Goal: Task Accomplishment & Management: Complete application form

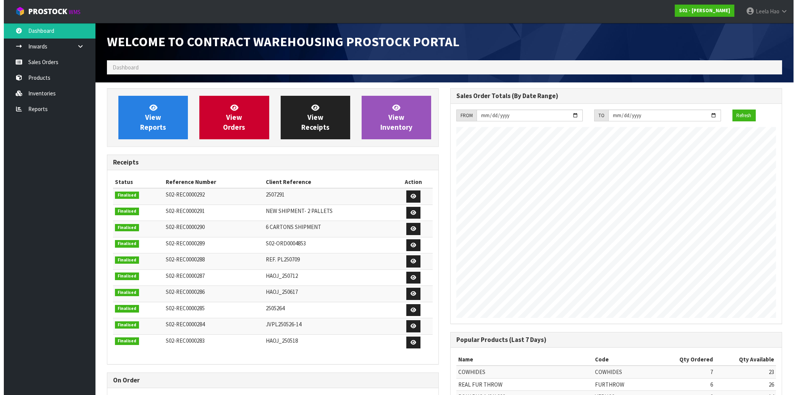
scroll to position [423, 343]
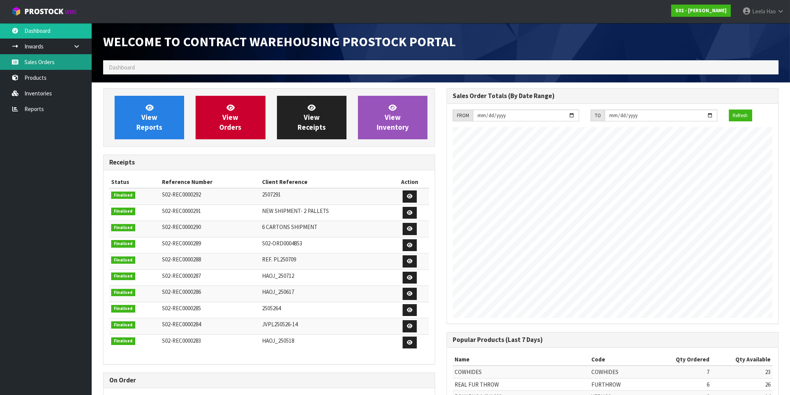
click at [59, 61] on link "Sales Orders" at bounding box center [46, 62] width 92 height 16
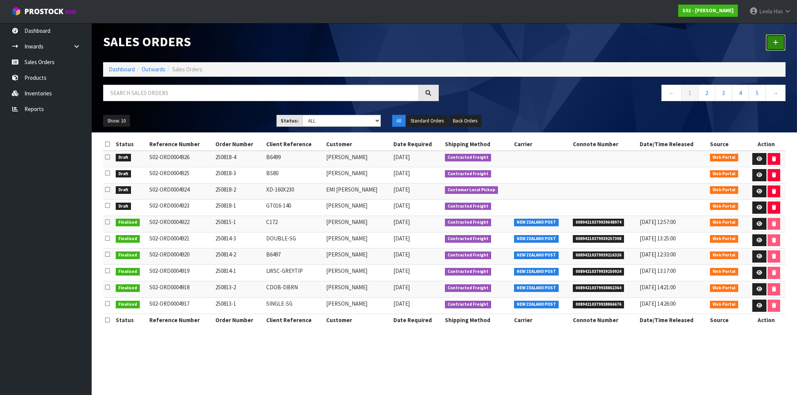
click at [775, 44] on icon at bounding box center [775, 43] width 5 height 6
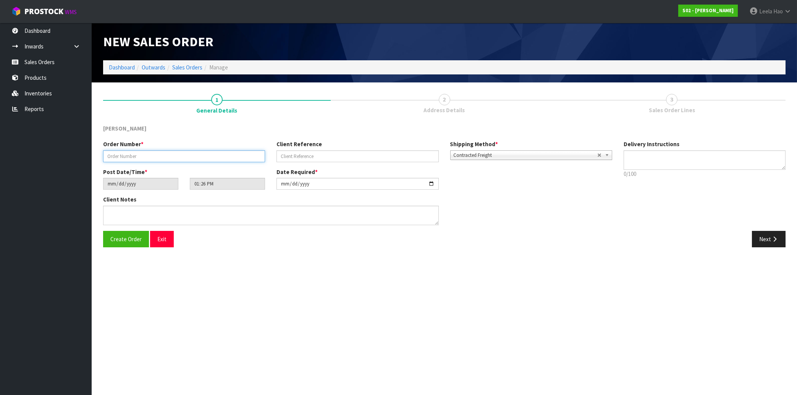
click at [204, 156] on input "text" at bounding box center [184, 156] width 162 height 12
type input "250818-5"
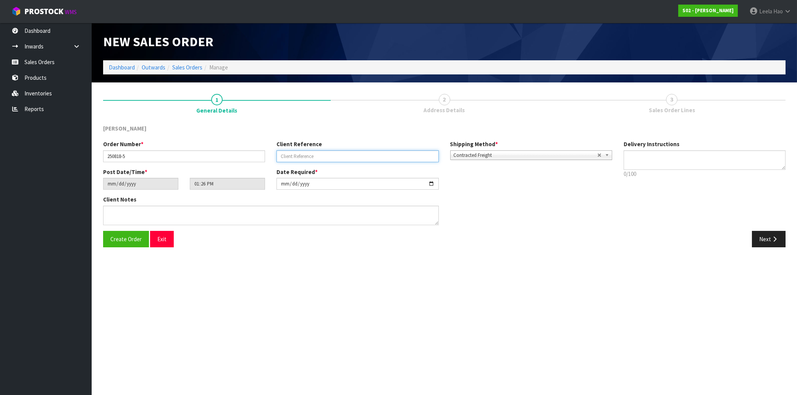
click at [289, 157] on input "text" at bounding box center [357, 156] width 162 height 12
type input "RING-7PR"
click at [769, 241] on button "Next" at bounding box center [769, 239] width 34 height 16
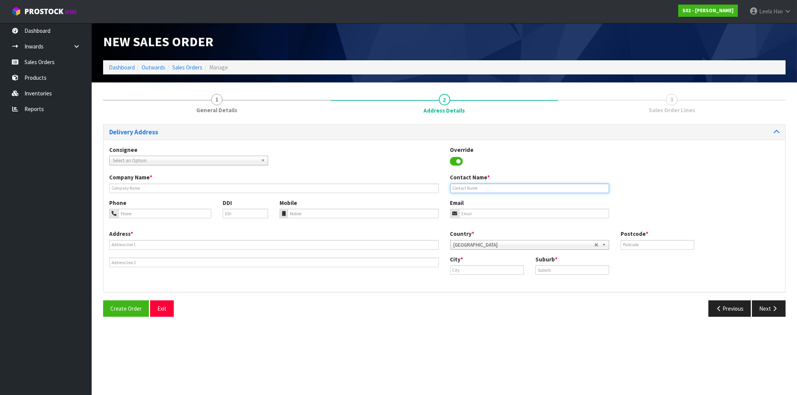
click at [514, 186] on input "text" at bounding box center [529, 189] width 159 height 10
paste input "[PERSON_NAME]"
type input "[PERSON_NAME]"
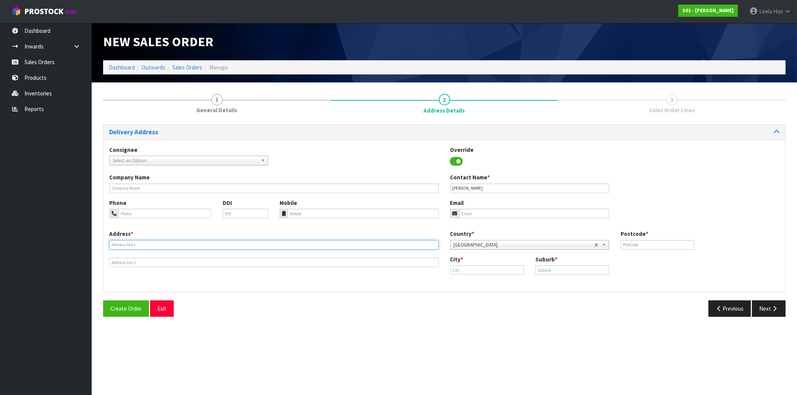
click at [149, 242] on input "text" at bounding box center [273, 245] width 329 height 10
paste input "[STREET_ADDRESS]"
type input "[STREET_ADDRESS]"
click at [559, 270] on input "text" at bounding box center [572, 270] width 74 height 10
paste input "RIVERSTONE TERRACES"
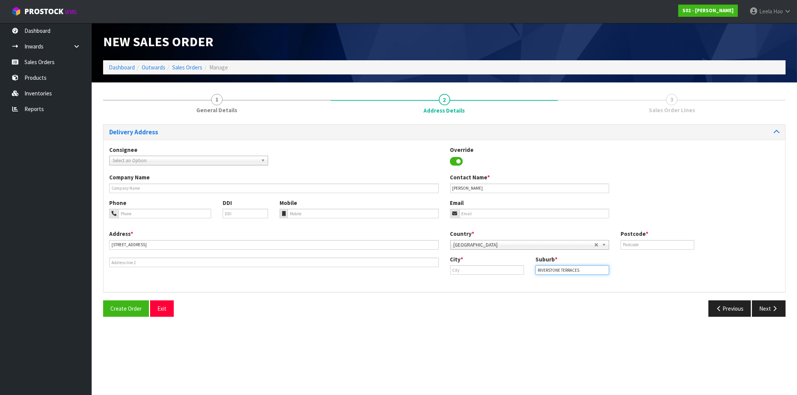
type input "RIVERSTONE TERRACES"
click at [476, 268] on input "text" at bounding box center [487, 270] width 74 height 10
paste input "Upper Hutt"
type input "Upper Hutt"
click at [649, 246] on input "text" at bounding box center [657, 245] width 74 height 10
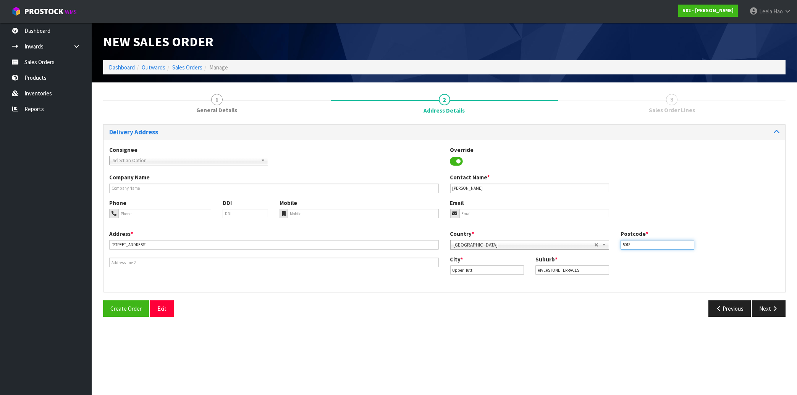
type input "5018"
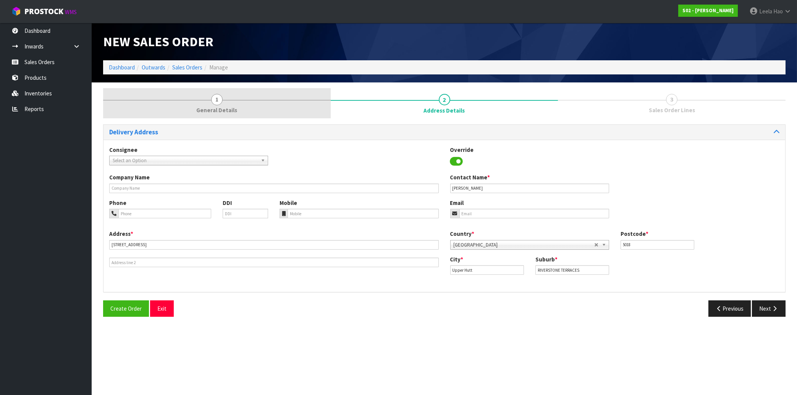
click at [220, 106] on link "1 General Details" at bounding box center [217, 103] width 228 height 30
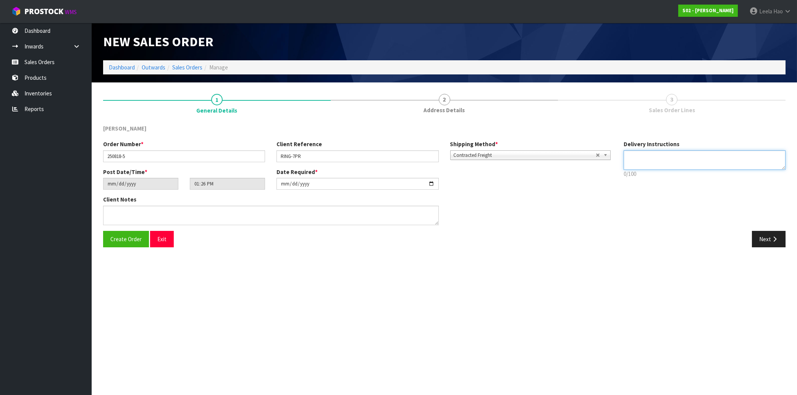
click at [662, 152] on textarea at bounding box center [704, 159] width 162 height 19
paste textarea "PLEASE LEAVE AT FRONT DOOR"
type textarea "PLEASE LEAVE AT FRONT DOOR"
click at [770, 237] on button "Next" at bounding box center [769, 239] width 34 height 16
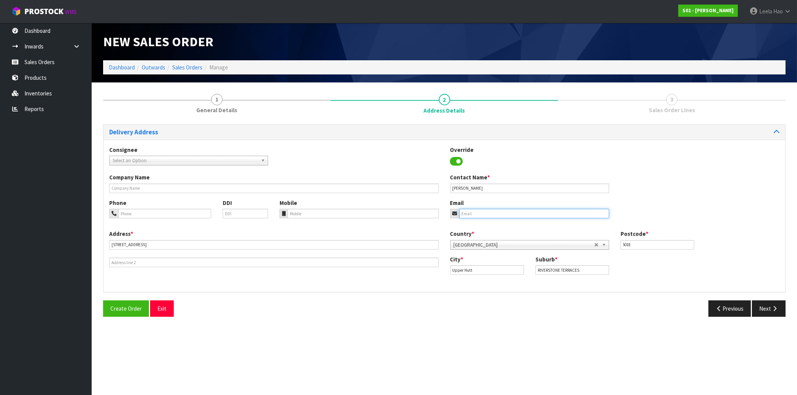
click at [509, 217] on input "email" at bounding box center [534, 214] width 150 height 10
paste input "[EMAIL_ADDRESS][DOMAIN_NAME]"
type input "[EMAIL_ADDRESS][DOMAIN_NAME]"
click at [763, 310] on button "Next" at bounding box center [769, 308] width 34 height 16
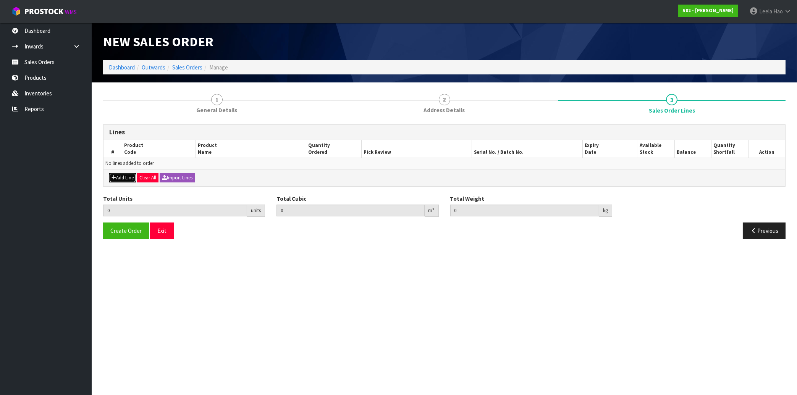
click at [125, 176] on button "Add Line" at bounding box center [122, 177] width 27 height 9
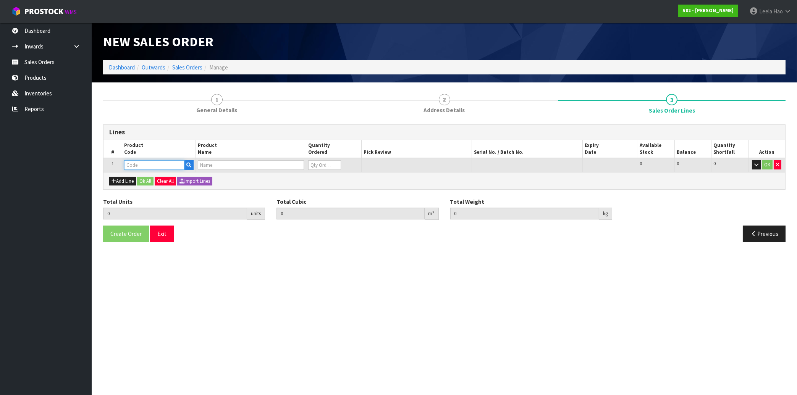
click at [141, 161] on input "text" at bounding box center [154, 165] width 60 height 10
type input "RING"
type input "0.000000"
type input "0.000"
type input "WOMEN'S RING SILVER"
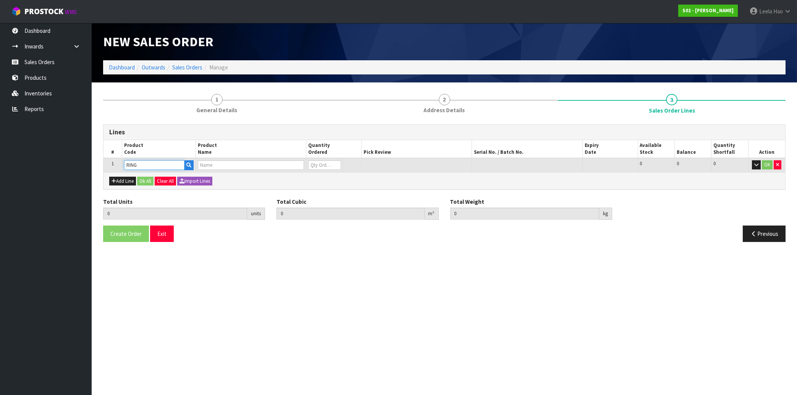
type input "0"
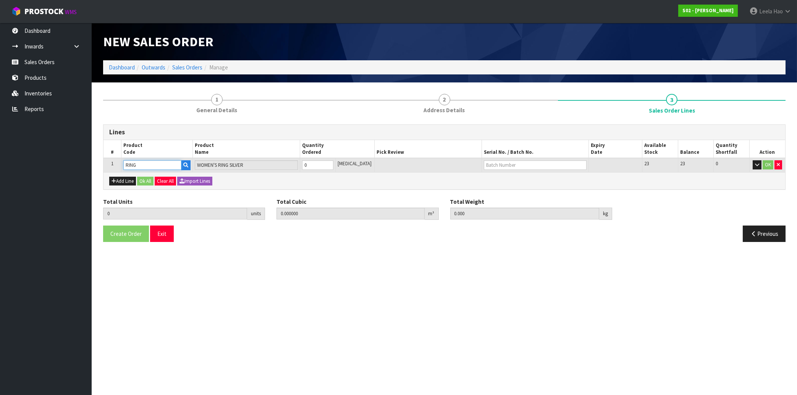
type input "1"
type input "0.00042"
type input "0.1"
type input "1"
click at [333, 163] on input "1" at bounding box center [317, 165] width 31 height 10
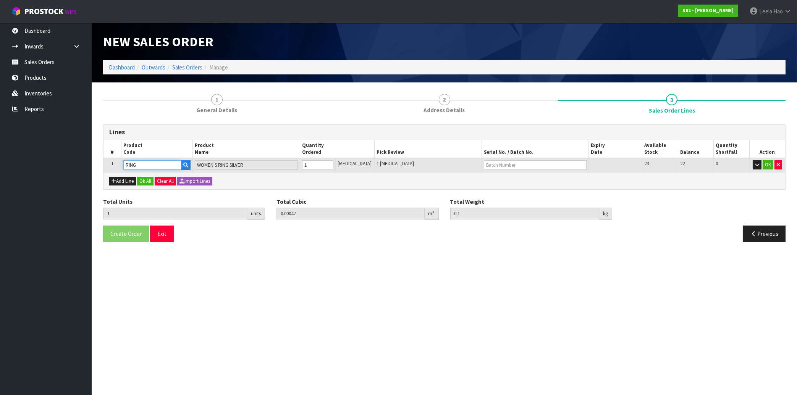
type input "RING"
click at [501, 165] on input "text" at bounding box center [535, 165] width 103 height 10
type input "7"
click at [509, 176] on link "7 PR" at bounding box center [504, 178] width 60 height 10
type input "7PR"
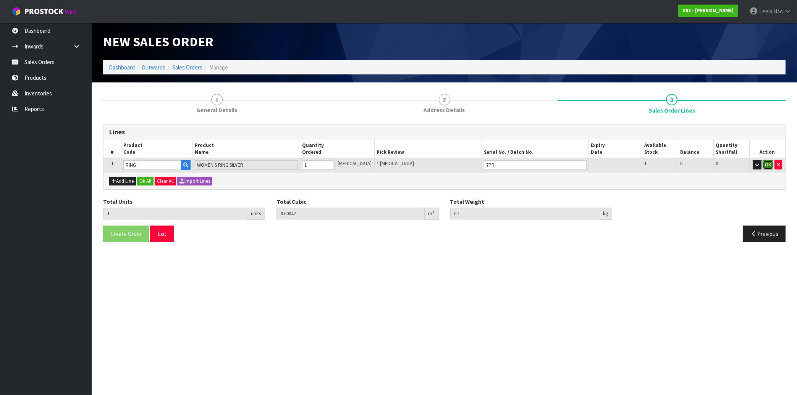
click at [767, 167] on button "OK" at bounding box center [767, 164] width 11 height 9
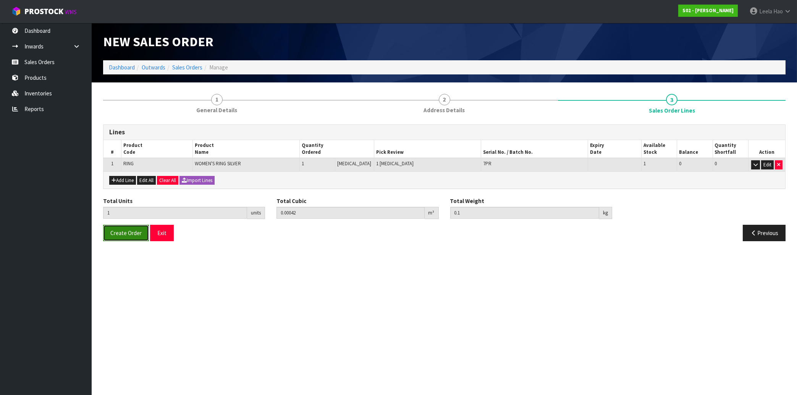
click at [124, 233] on span "Create Order" at bounding box center [125, 232] width 31 height 7
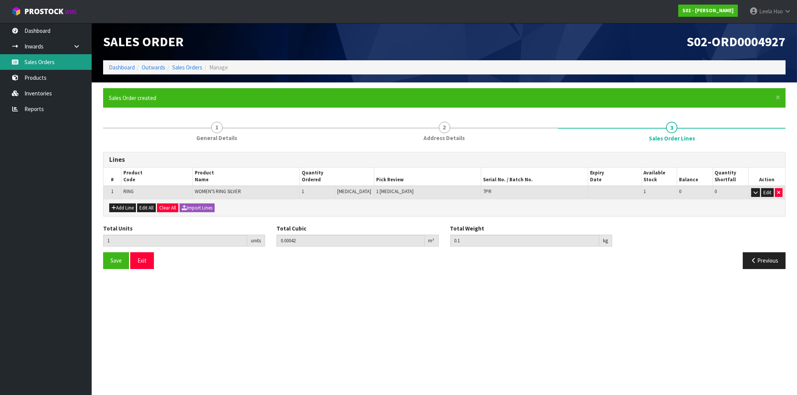
click at [39, 61] on link "Sales Orders" at bounding box center [46, 62] width 92 height 16
